Goal: Find contact information: Find contact information

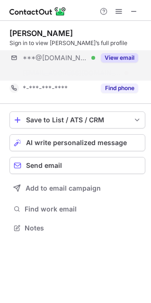
scroll to position [206, 151]
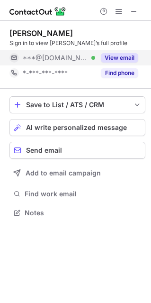
click at [116, 59] on button "View email" at bounding box center [120, 57] width 38 height 9
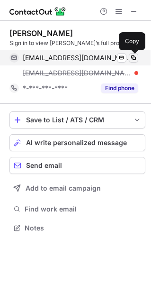
click at [133, 55] on span at bounding box center [134, 58] width 8 height 8
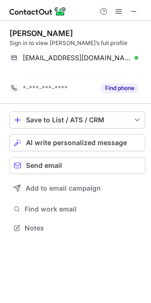
scroll to position [206, 151]
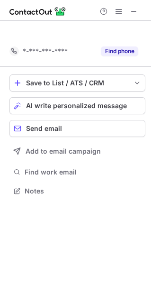
scroll to position [169, 151]
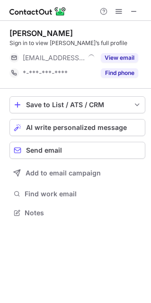
scroll to position [5, 5]
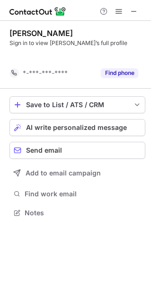
scroll to position [191, 151]
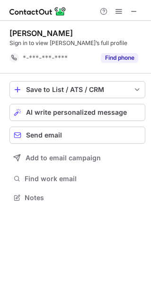
copy div "[PERSON_NAME]"
drag, startPoint x: 106, startPoint y: 27, endPoint x: 8, endPoint y: 31, distance: 98.8
click at [8, 31] on div "Kimberly Seguin-Gauthier Sign in to view Kimberly’s full profile *-***-***-****…" at bounding box center [75, 116] width 151 height 191
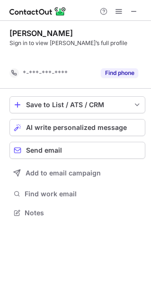
scroll to position [191, 151]
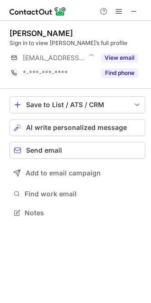
scroll to position [206, 151]
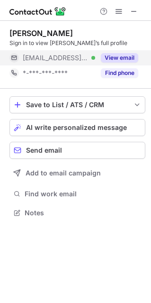
click at [104, 57] on button "View email" at bounding box center [120, 57] width 38 height 9
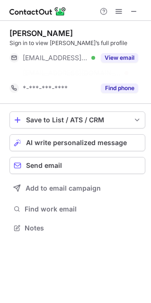
scroll to position [206, 151]
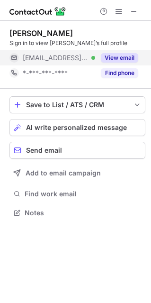
click at [116, 59] on button "View email" at bounding box center [120, 57] width 38 height 9
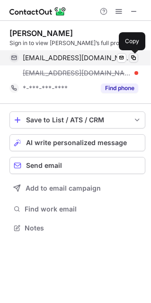
scroll to position [221, 151]
click at [132, 56] on span at bounding box center [134, 58] width 8 height 8
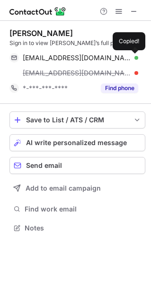
drag, startPoint x: 133, startPoint y: 56, endPoint x: 6, endPoint y: 40, distance: 127.8
click at [132, 56] on span at bounding box center [134, 58] width 8 height 8
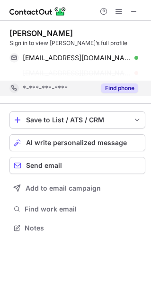
click at [121, 89] on button "Find phone" at bounding box center [120, 88] width 38 height 9
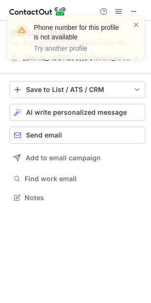
scroll to position [191, 151]
